Goal: Information Seeking & Learning: Learn about a topic

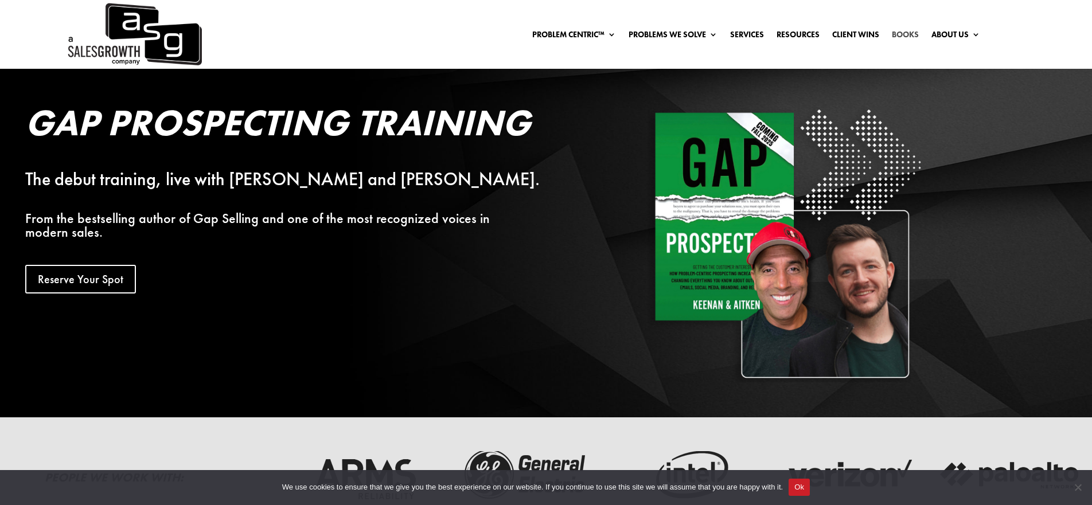
click at [908, 34] on link "Books" at bounding box center [905, 36] width 27 height 13
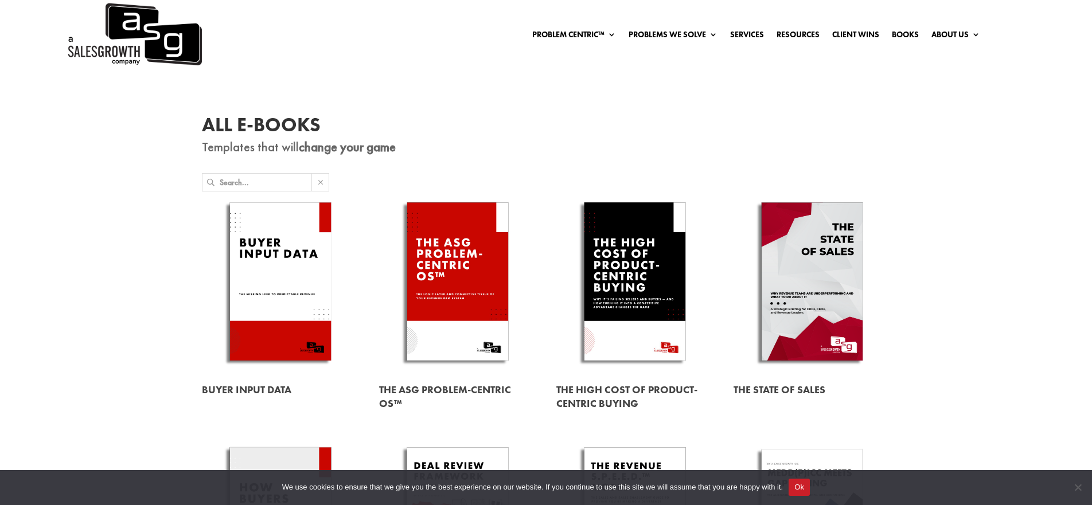
click at [830, 290] on link at bounding box center [812, 283] width 157 height 179
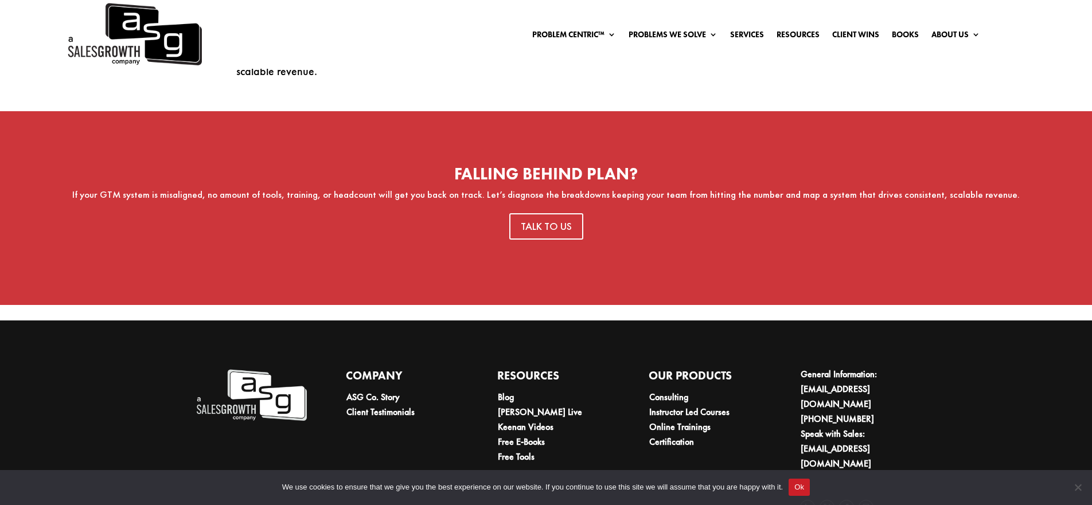
scroll to position [775, 0]
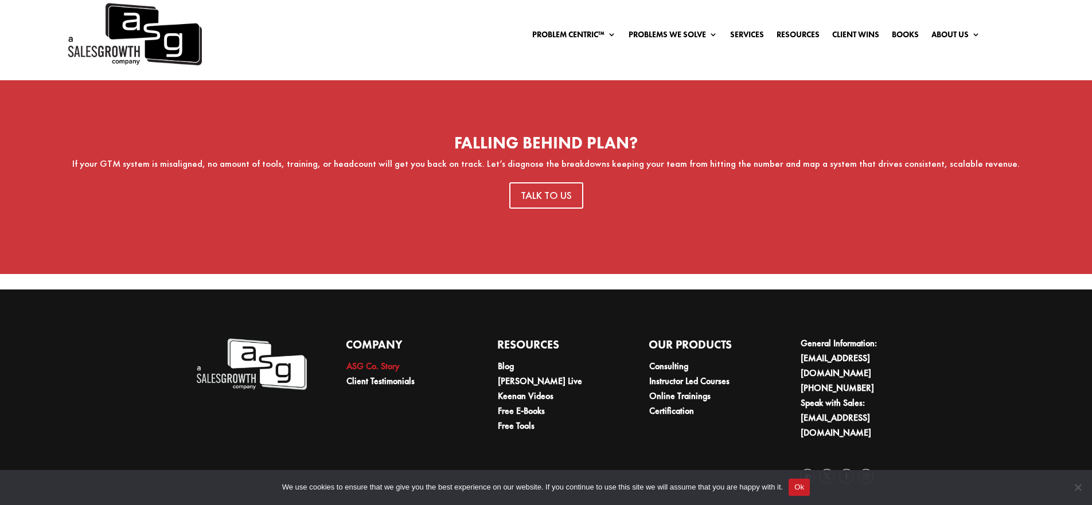
click at [373, 367] on link "ASG Co. Story" at bounding box center [373, 366] width 53 height 12
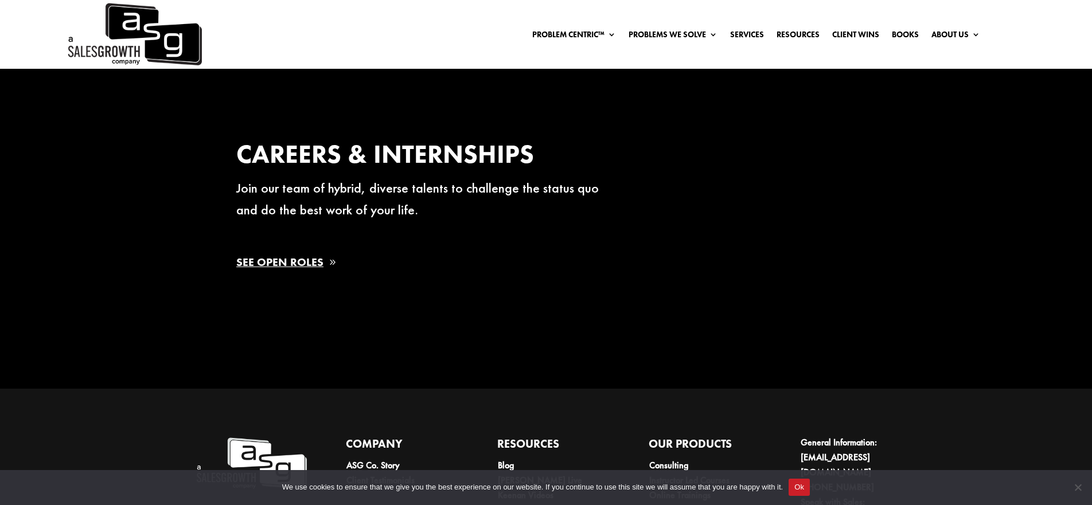
scroll to position [2134, 0]
